Goal: Find specific page/section: Find specific page/section

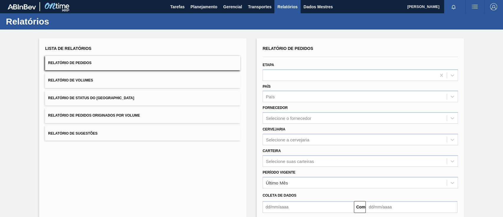
click at [131, 113] on span "Relatório de Pedidos Originados por Volume" at bounding box center [94, 115] width 92 height 4
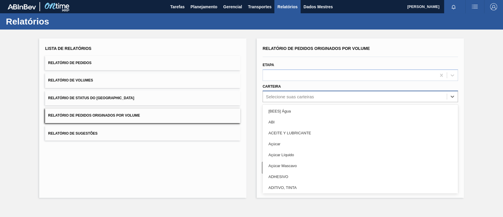
click at [316, 96] on div "Selecione suas carteiras" at bounding box center [355, 96] width 184 height 9
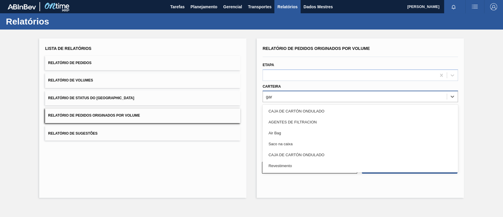
type input "ga"
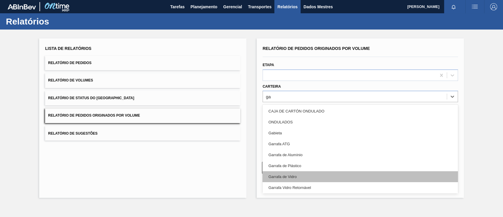
click at [293, 176] on font "Garrafa de Vidro" at bounding box center [283, 176] width 28 height 4
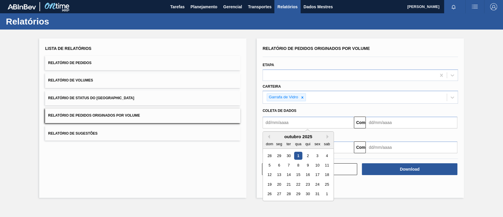
click at [279, 119] on input "text" at bounding box center [308, 122] width 91 height 12
click at [270, 138] on button "Mês anterior" at bounding box center [268, 136] width 4 height 4
click at [279, 157] on div "1" at bounding box center [279, 156] width 8 height 8
type input "[DATE]"
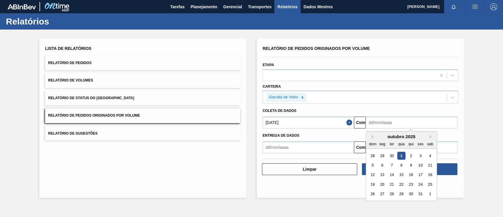
click at [397, 123] on input "text" at bounding box center [411, 122] width 91 height 12
click at [431, 155] on font "4" at bounding box center [430, 155] width 2 height 4
type input "[DATE]"
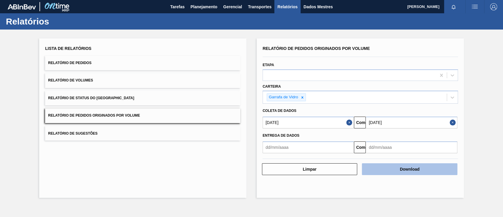
click at [431, 169] on button "Download" at bounding box center [409, 169] width 95 height 12
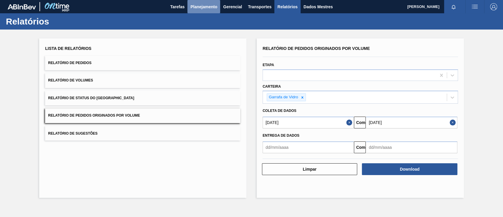
click at [192, 6] on font "Planejamento" at bounding box center [203, 6] width 27 height 5
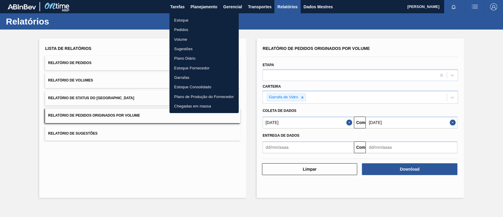
click at [179, 29] on font "Pedidos" at bounding box center [181, 29] width 14 height 4
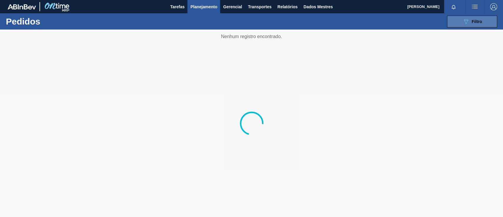
click at [456, 23] on button "089F7B8B-B2A5-4AFE-B5C0-19BA573D28AC Filtro" at bounding box center [472, 22] width 50 height 12
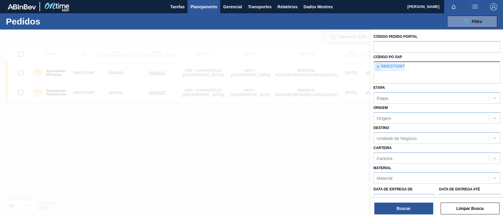
click at [377, 67] on span "×" at bounding box center [378, 67] width 6 height 8
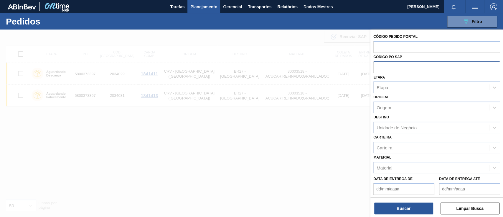
paste input "text"
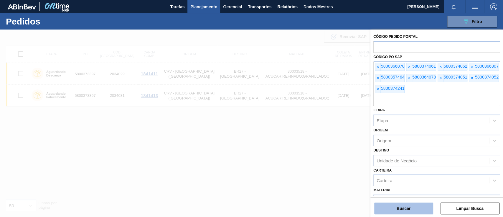
click at [397, 209] on font "Buscar" at bounding box center [404, 208] width 14 height 5
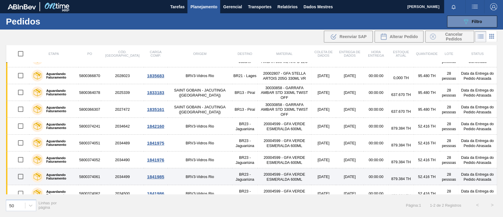
scroll to position [19, 0]
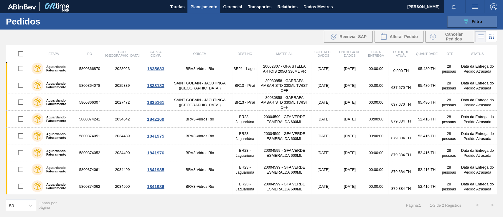
click at [469, 19] on icon "089F7B8B-B2A5-4AFE-B5C0-19BA573D28AC" at bounding box center [465, 21] width 7 height 7
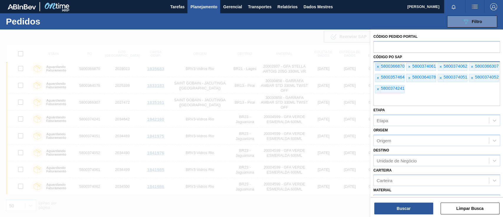
click at [377, 66] on font "×" at bounding box center [378, 66] width 2 height 5
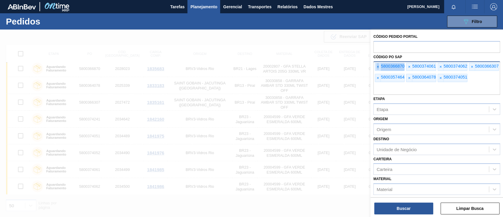
click at [377, 66] on font "×" at bounding box center [378, 66] width 2 height 5
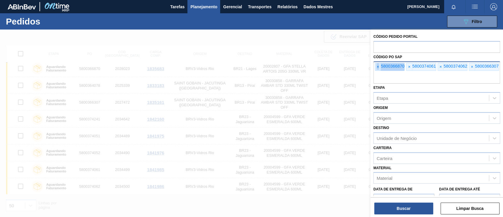
click at [377, 66] on font "×" at bounding box center [378, 66] width 2 height 5
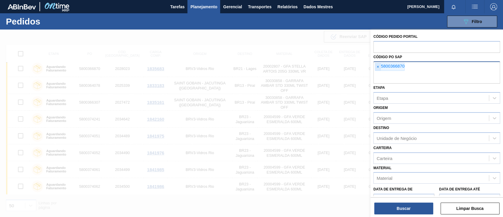
click at [377, 66] on font "×" at bounding box center [378, 66] width 2 height 5
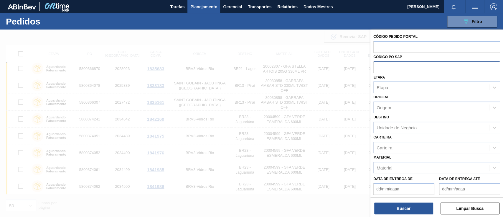
click at [377, 66] on input "text" at bounding box center [436, 66] width 127 height 11
paste input "5800356638"
type input "5800356638"
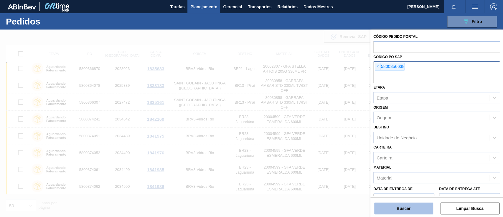
click at [410, 207] on font "Buscar" at bounding box center [404, 208] width 14 height 5
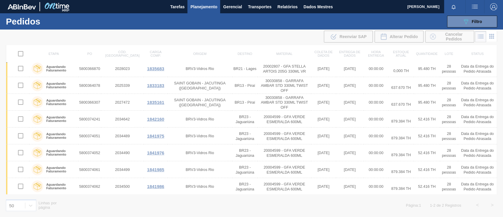
scroll to position [0, 0]
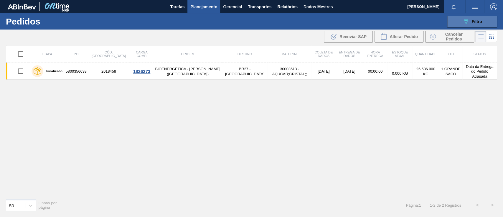
click at [458, 22] on button "089F7B8B-B2A5-4AFE-B5C0-19BA573D28AC Filtro" at bounding box center [472, 22] width 50 height 12
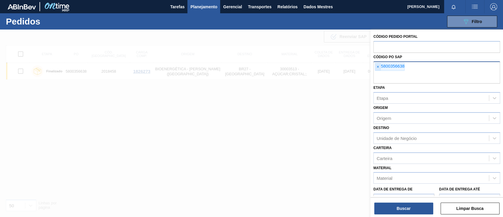
click at [378, 68] on font "×" at bounding box center [378, 66] width 2 height 5
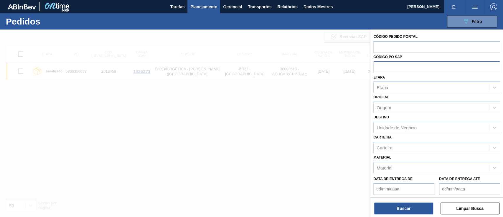
paste input "text"
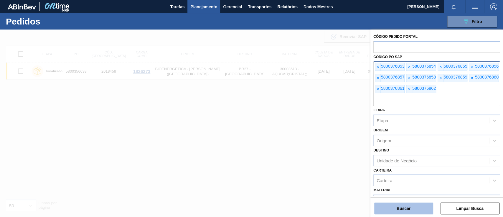
click at [396, 205] on button "Buscar" at bounding box center [403, 208] width 59 height 12
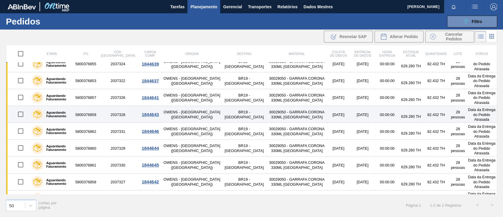
scroll to position [36, 0]
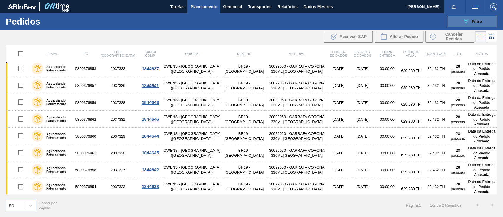
click at [454, 19] on button "089F7B8B-B2A5-4AFE-B5C0-19BA573D28AC Filtro" at bounding box center [472, 22] width 50 height 12
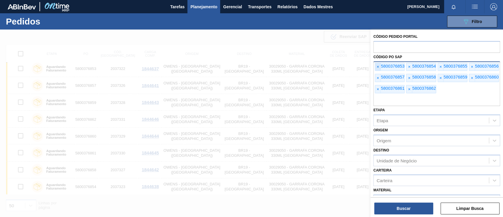
click at [379, 65] on span "×" at bounding box center [378, 67] width 6 height 8
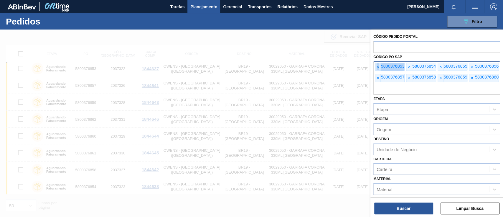
click at [379, 65] on span "×" at bounding box center [378, 67] width 6 height 8
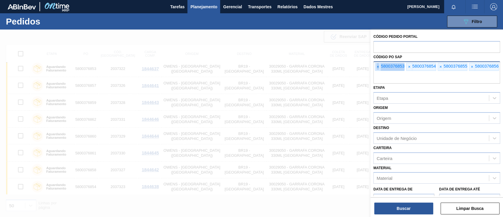
click at [379, 65] on span "×" at bounding box center [378, 67] width 6 height 8
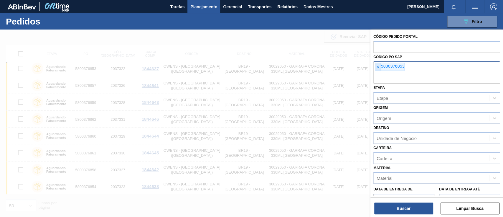
click at [379, 65] on span "×" at bounding box center [378, 67] width 6 height 8
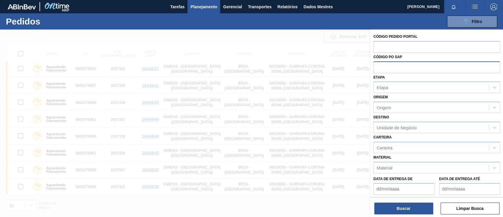
paste input "text"
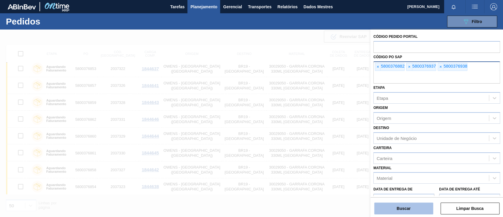
click at [394, 208] on button "Buscar" at bounding box center [403, 208] width 59 height 12
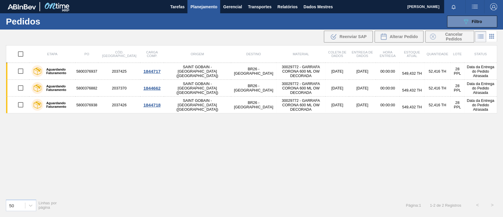
scroll to position [0, 0]
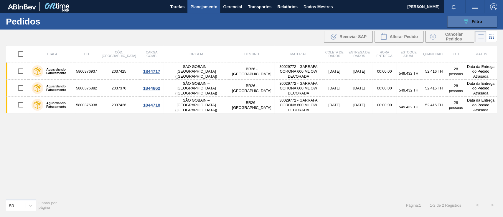
click at [457, 21] on button "089F7B8B-B2A5-4AFE-B5C0-19BA573D28AC Filtro" at bounding box center [472, 22] width 50 height 12
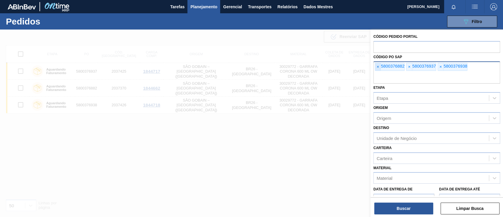
click at [379, 64] on span "×" at bounding box center [378, 67] width 6 height 8
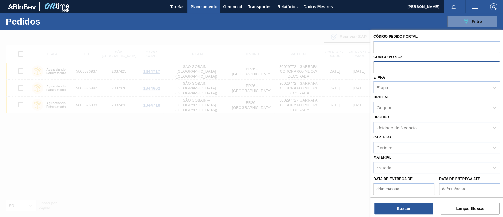
paste input "text"
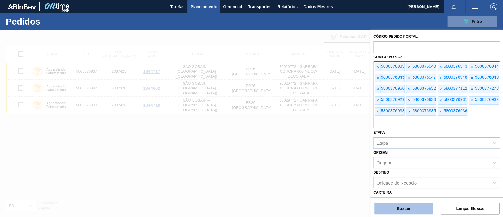
click at [388, 208] on button "Buscar" at bounding box center [403, 208] width 59 height 12
